Goal: Navigation & Orientation: Find specific page/section

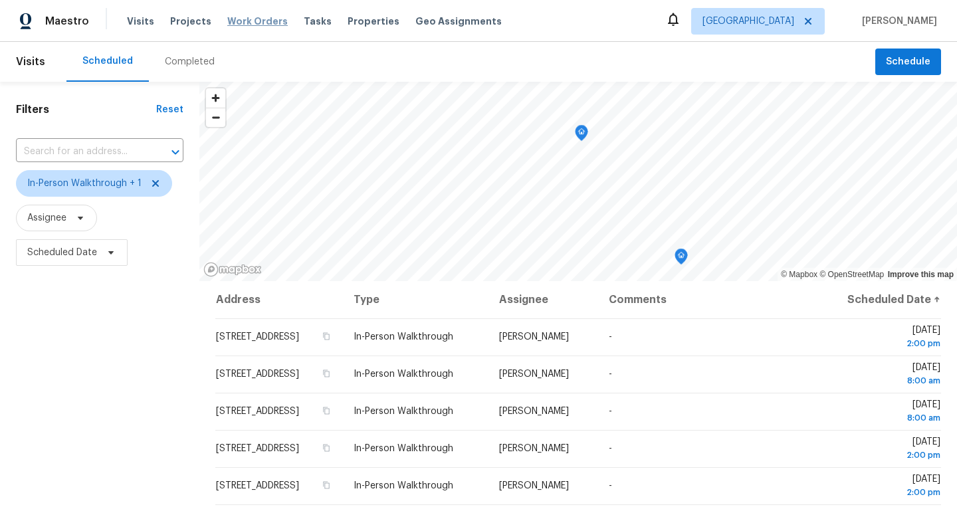
scroll to position [82, 0]
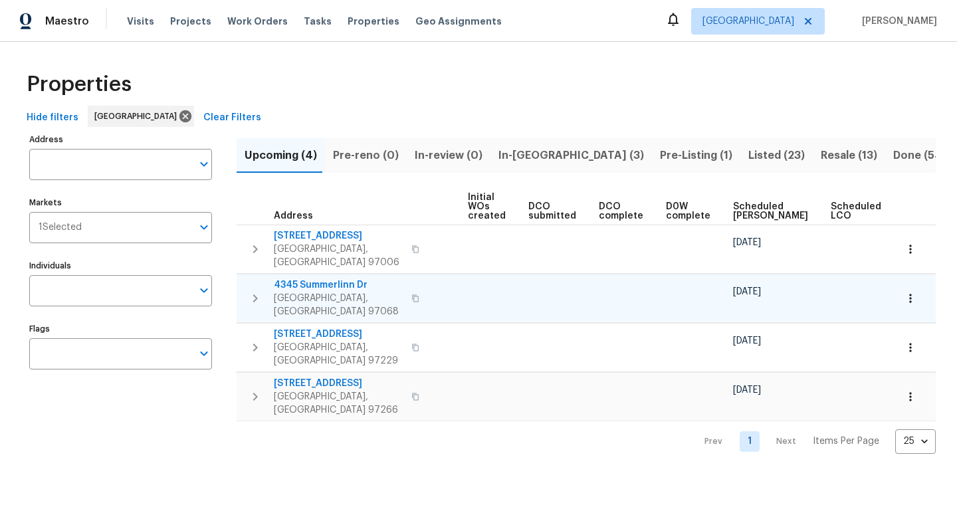
scroll to position [0, 146]
